Goal: Task Accomplishment & Management: Complete application form

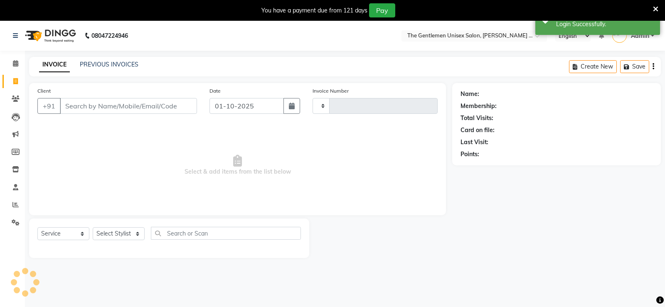
select select "service"
type input "1187"
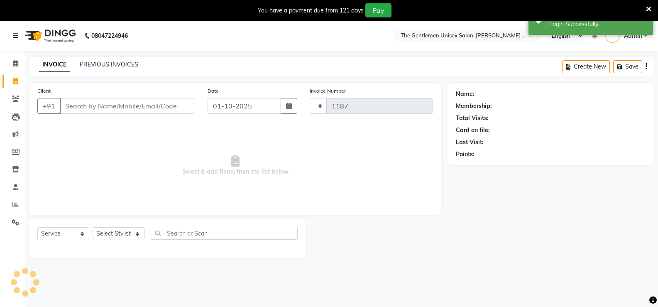
select select "5552"
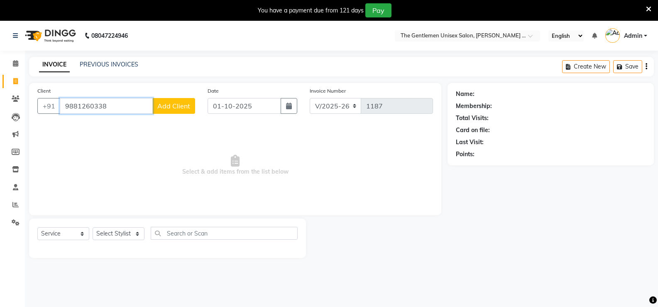
type input "9881260338"
click at [174, 105] on span "Add Client" at bounding box center [173, 106] width 33 height 8
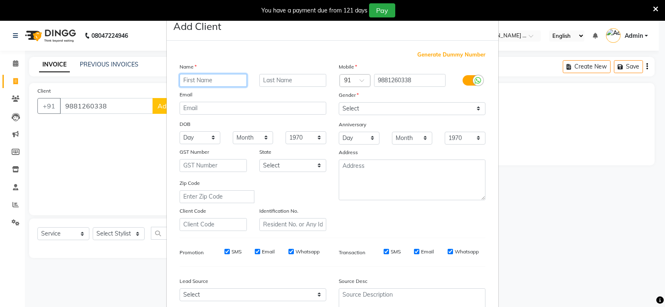
click at [217, 79] on input "text" at bounding box center [212, 80] width 67 height 13
type input "pankaj"
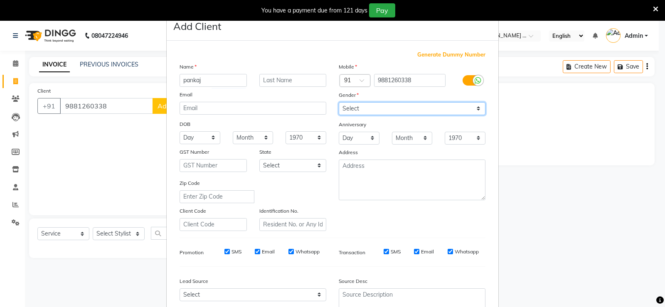
click at [416, 102] on select "Select [DEMOGRAPHIC_DATA] [DEMOGRAPHIC_DATA] Other Prefer Not To Say" at bounding box center [412, 108] width 147 height 13
select select "[DEMOGRAPHIC_DATA]"
click at [339, 102] on select "Select [DEMOGRAPHIC_DATA] [DEMOGRAPHIC_DATA] Other Prefer Not To Say" at bounding box center [412, 108] width 147 height 13
click at [560, 183] on ngb-modal-window "Add Client Generate Dummy Number Name pankaj Email DOB Day 01 02 03 04 05 06 07…" at bounding box center [332, 153] width 665 height 307
drag, startPoint x: 462, startPoint y: 266, endPoint x: 470, endPoint y: 269, distance: 8.6
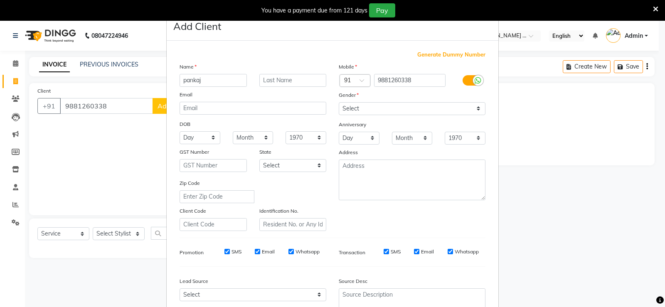
drag, startPoint x: 470, startPoint y: 269, endPoint x: 447, endPoint y: 267, distance: 23.4
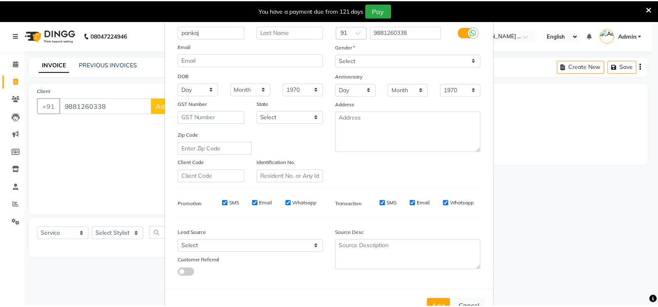
scroll to position [76, 0]
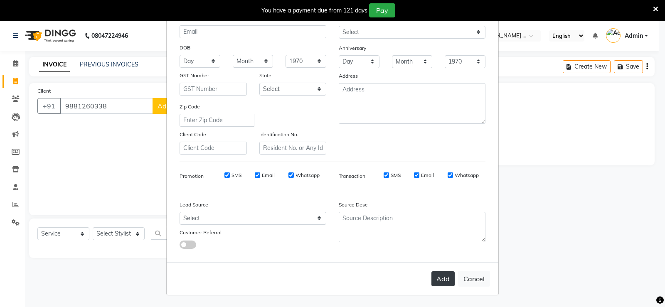
click at [444, 283] on button "Add" at bounding box center [442, 278] width 23 height 15
select select
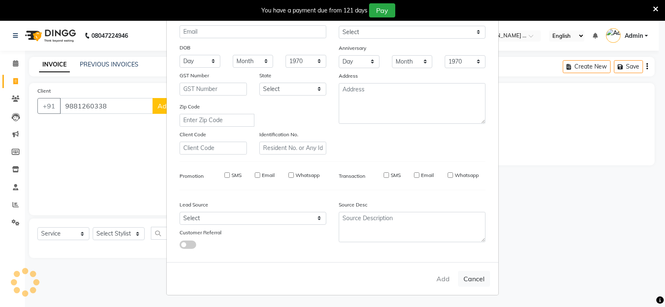
select select
checkbox input "false"
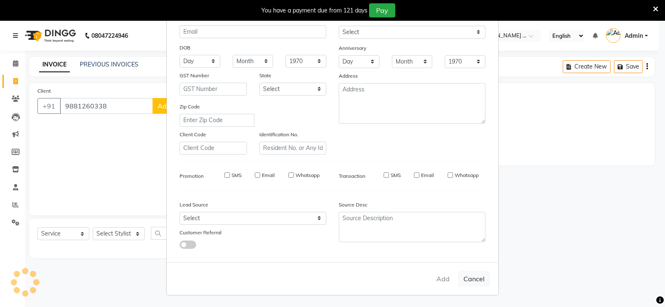
checkbox input "false"
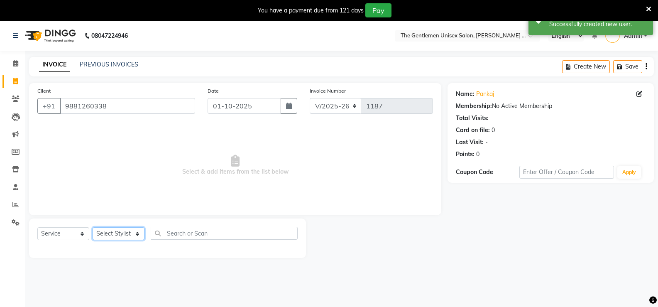
click at [131, 235] on select "Select Stylist [PERSON_NAME]" at bounding box center [119, 233] width 52 height 13
select select "47146"
click at [93, 227] on select "Select Stylist [PERSON_NAME]" at bounding box center [119, 233] width 52 height 13
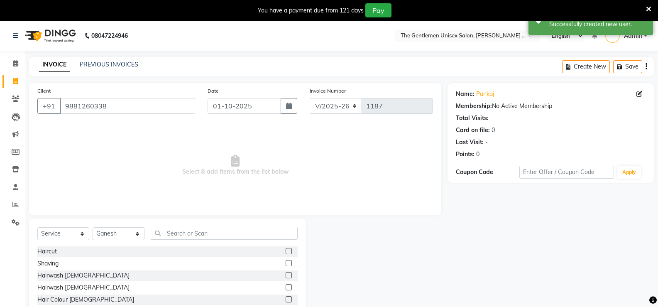
click at [286, 250] on label at bounding box center [289, 251] width 6 height 6
click at [286, 250] on input "checkbox" at bounding box center [288, 251] width 5 height 5
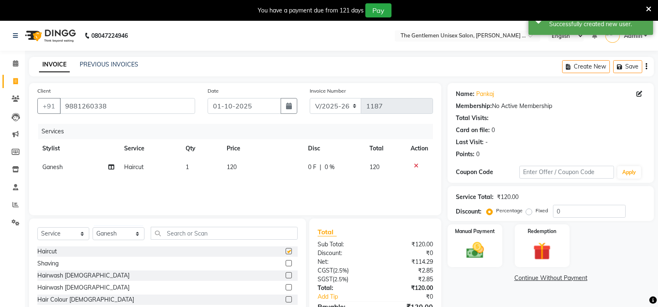
checkbox input "false"
click at [265, 168] on td "120" at bounding box center [263, 167] width 82 height 19
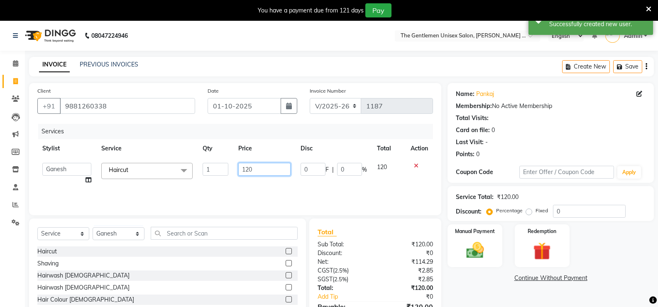
click at [265, 168] on input "120" at bounding box center [264, 169] width 52 height 13
type input "1"
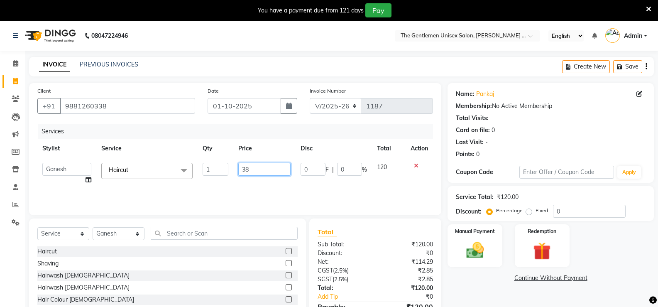
type input "380"
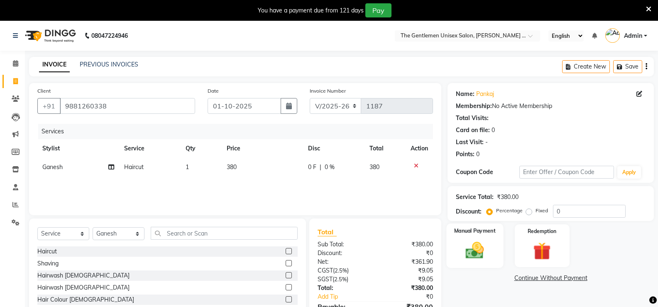
drag, startPoint x: 462, startPoint y: 255, endPoint x: 470, endPoint y: 255, distance: 8.7
click at [462, 255] on img at bounding box center [474, 250] width 29 height 21
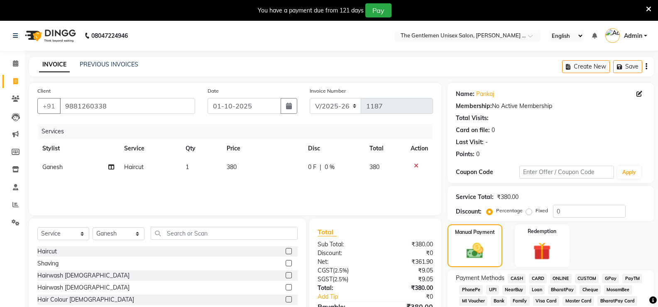
click at [565, 281] on span "ONLINE" at bounding box center [561, 279] width 22 height 10
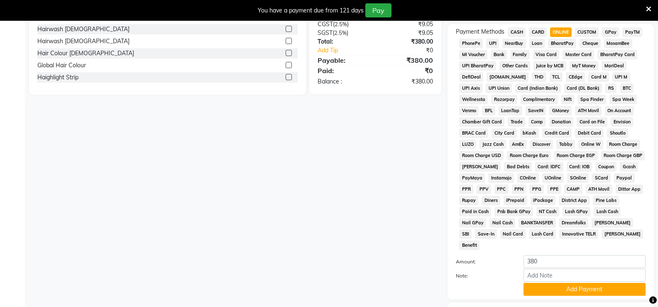
scroll to position [254, 0]
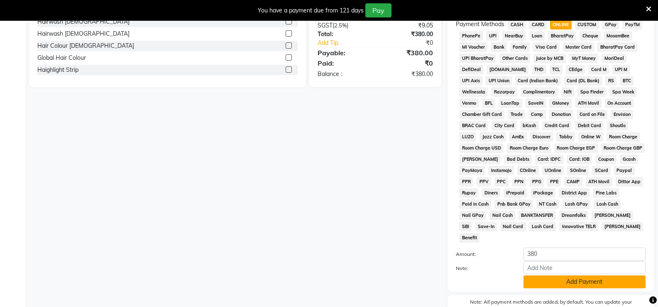
click at [592, 275] on button "Add Payment" at bounding box center [585, 281] width 122 height 13
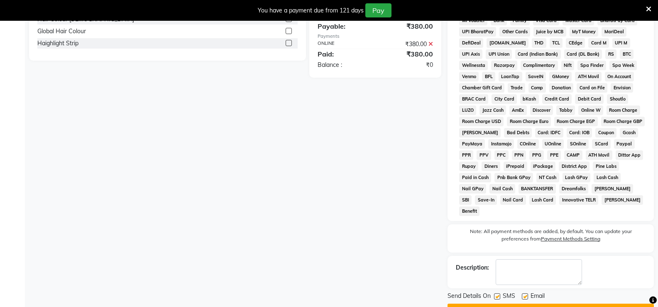
scroll to position [282, 0]
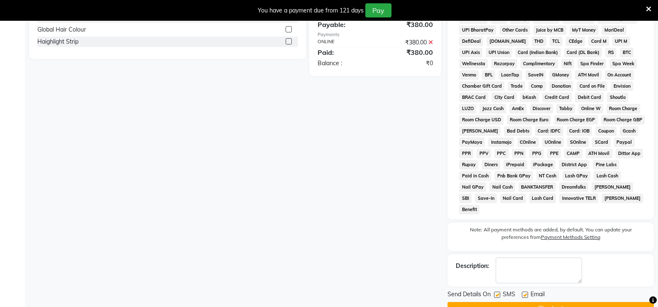
click at [597, 302] on button "Checkout" at bounding box center [551, 308] width 206 height 13
